Goal: Find specific page/section: Find specific page/section

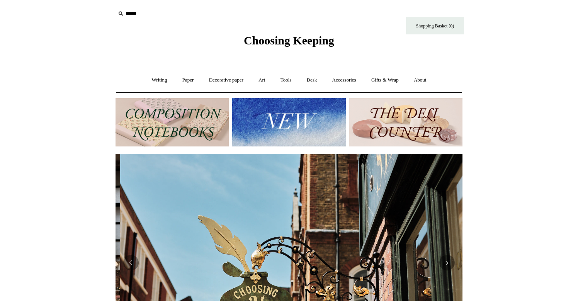
scroll to position [0, 347]
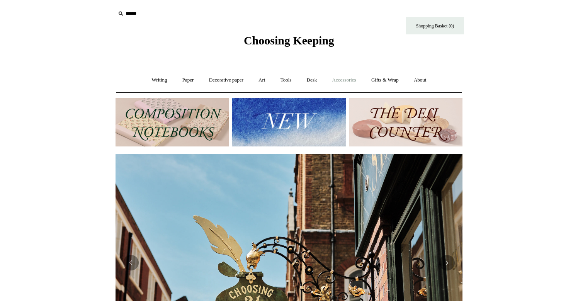
click at [347, 83] on link "Accessories +" at bounding box center [344, 80] width 38 height 20
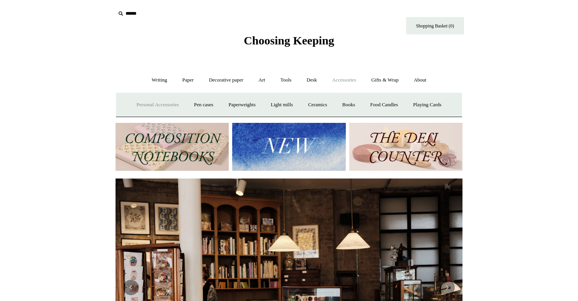
scroll to position [0, 0]
click at [146, 109] on link "Personal Accessories +" at bounding box center [157, 105] width 56 height 20
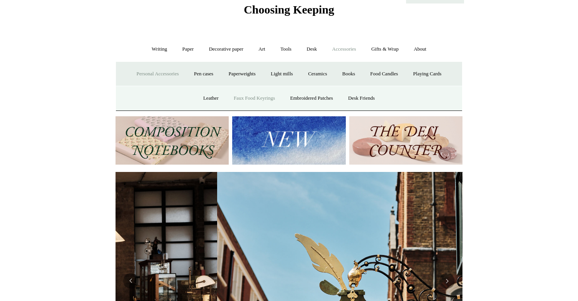
scroll to position [0, 347]
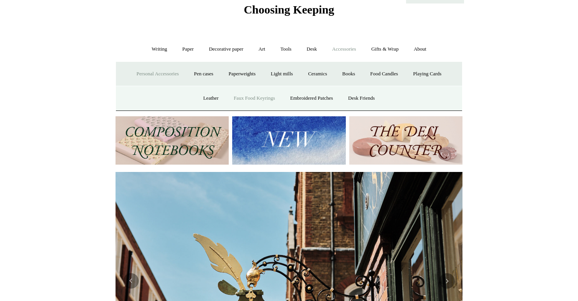
click at [256, 99] on link "Faux Food Keyrings" at bounding box center [254, 98] width 55 height 20
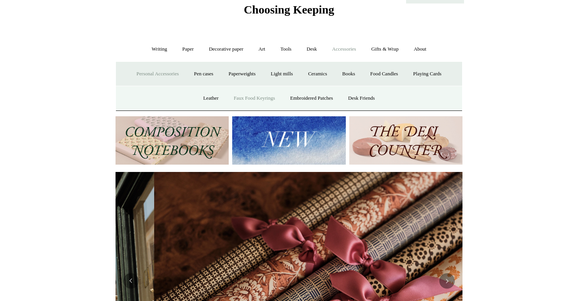
scroll to position [0, 694]
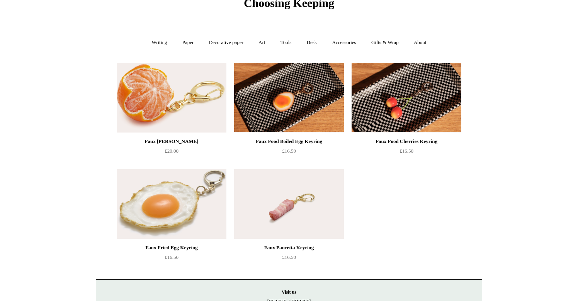
scroll to position [31, 0]
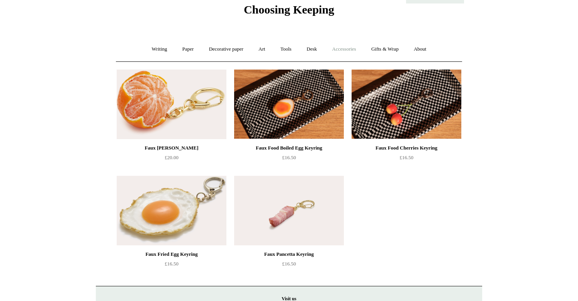
click at [352, 48] on link "Accessories +" at bounding box center [344, 49] width 38 height 20
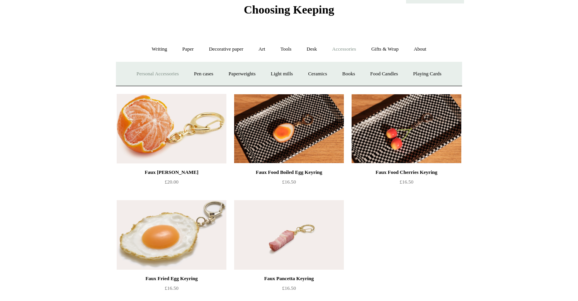
click at [163, 76] on link "Personal Accessories +" at bounding box center [157, 74] width 56 height 20
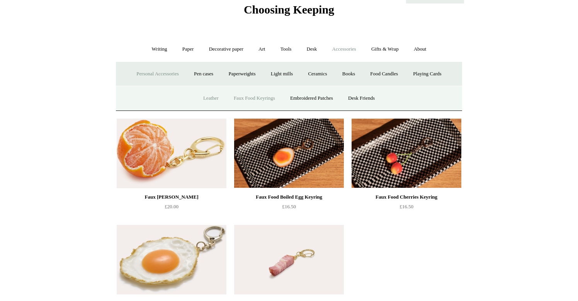
click at [200, 98] on link "Leather" at bounding box center [210, 98] width 29 height 20
